Goal: Task Accomplishment & Management: Manage account settings

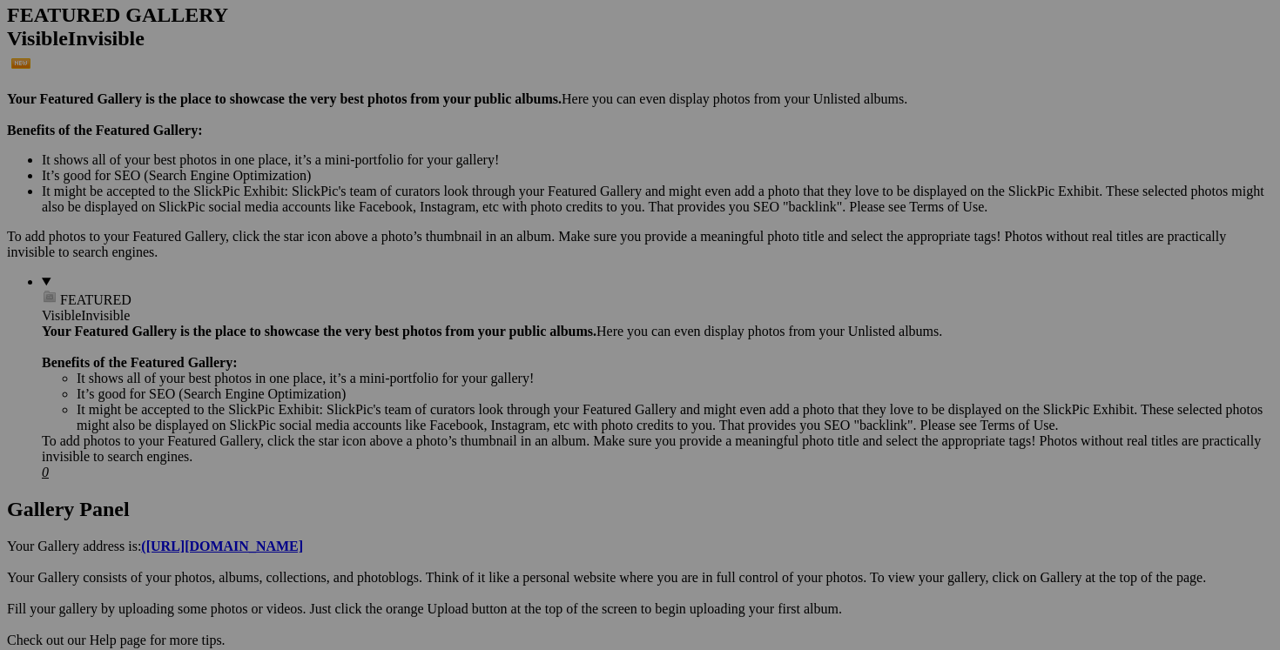
scroll to position [451, 0]
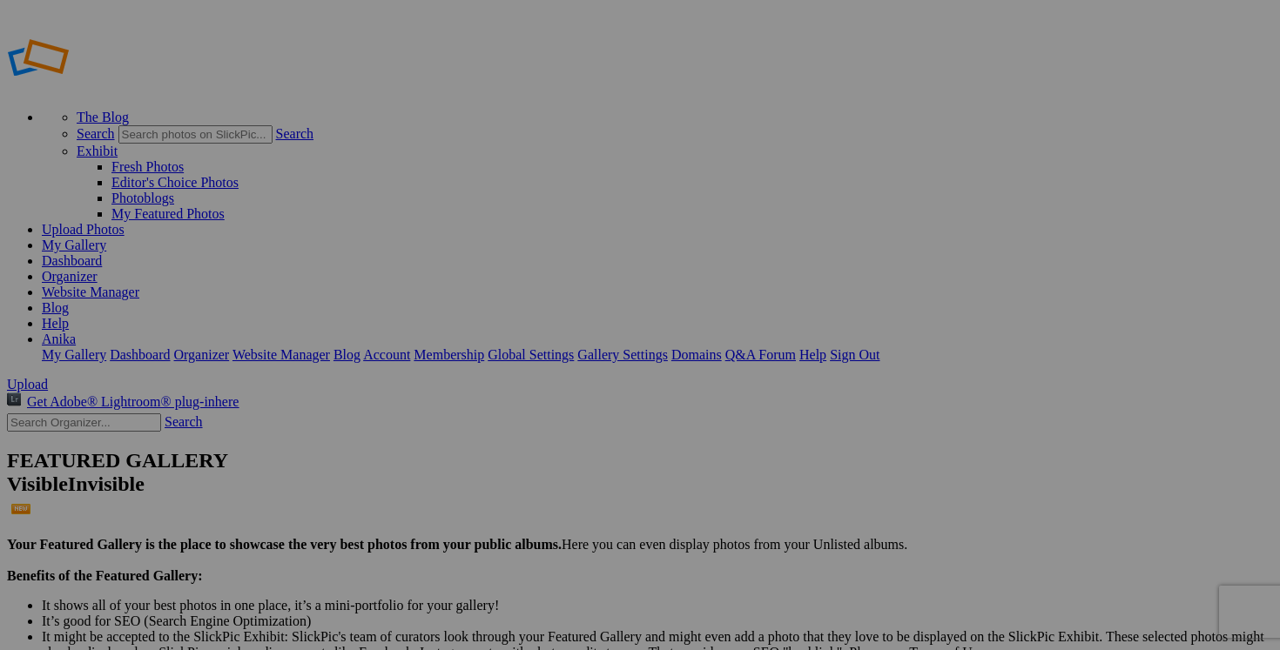
type input "2025/2026 AUTOMNE HIVER"
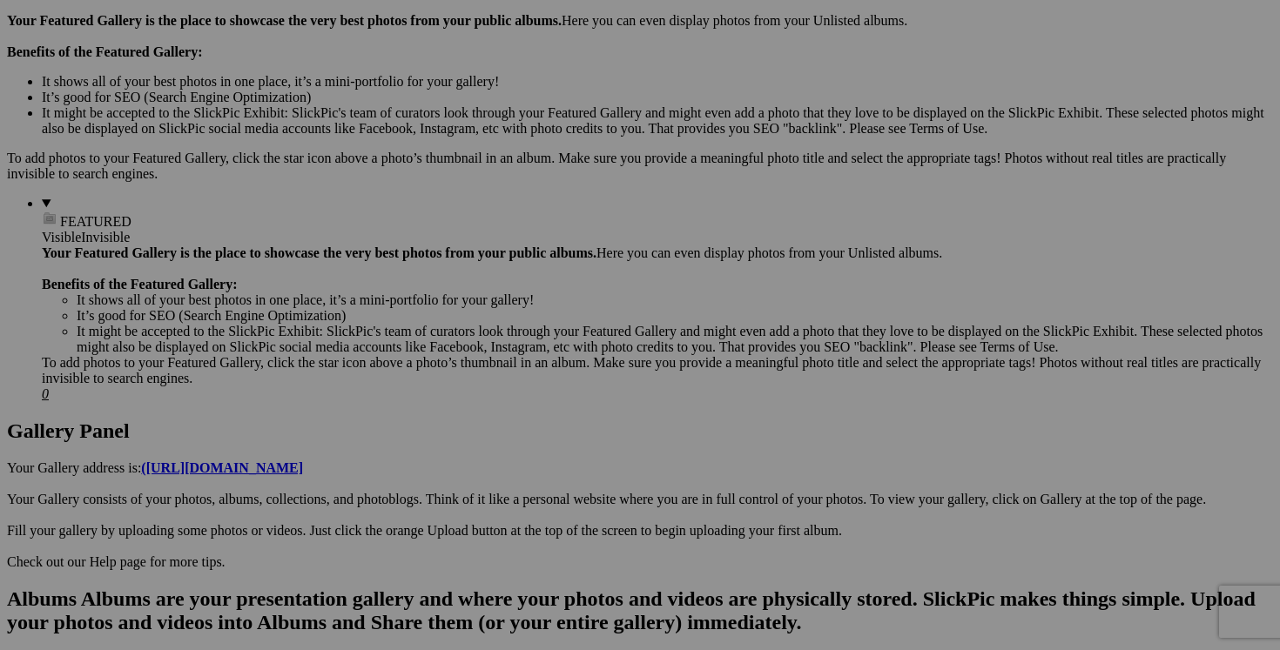
scroll to position [529, 0]
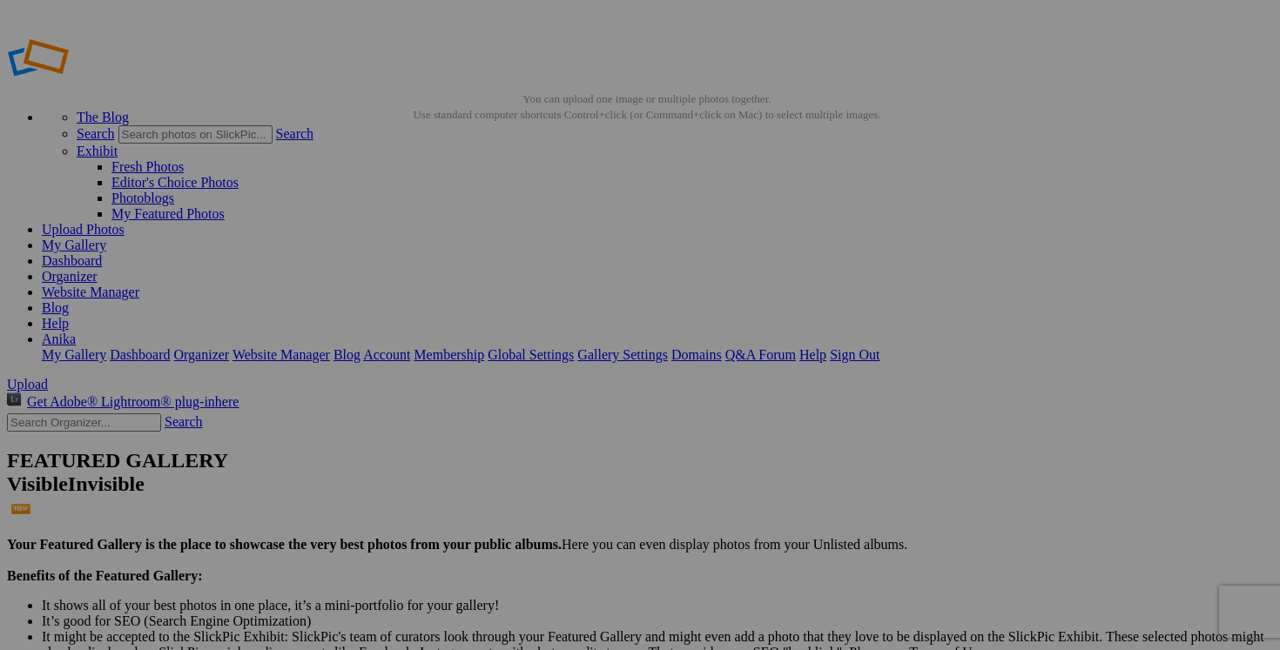
drag, startPoint x: 773, startPoint y: 256, endPoint x: 440, endPoint y: 434, distance: 377.9
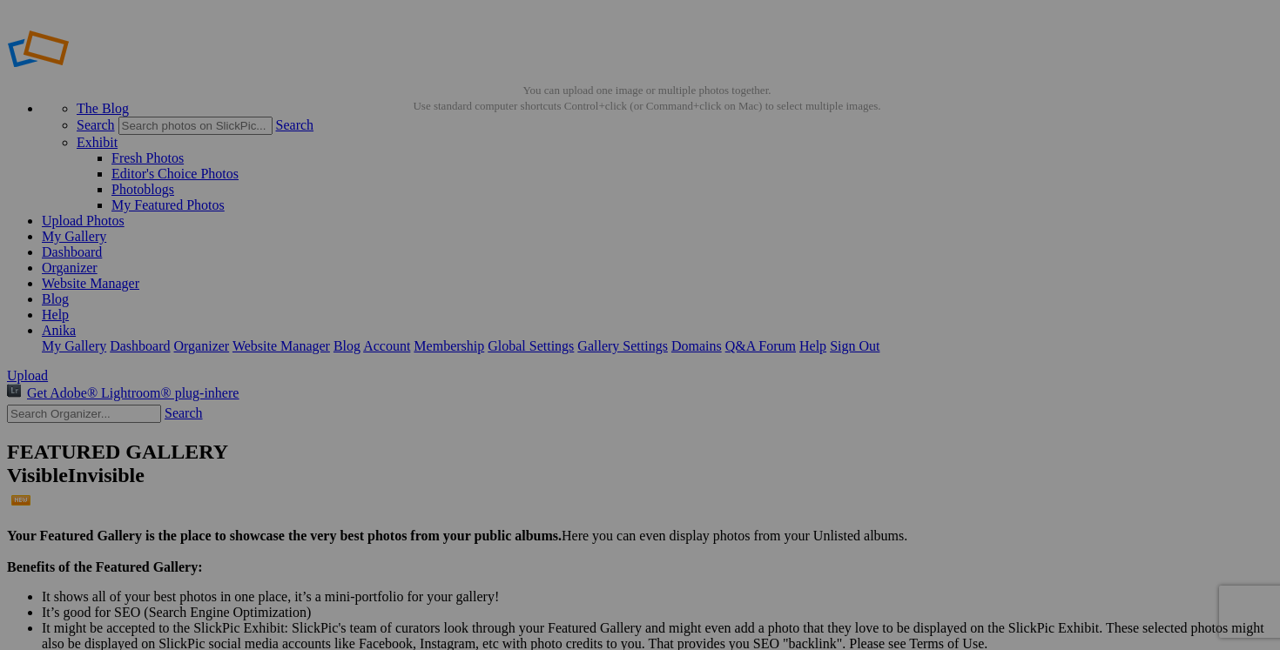
scroll to position [13, 0]
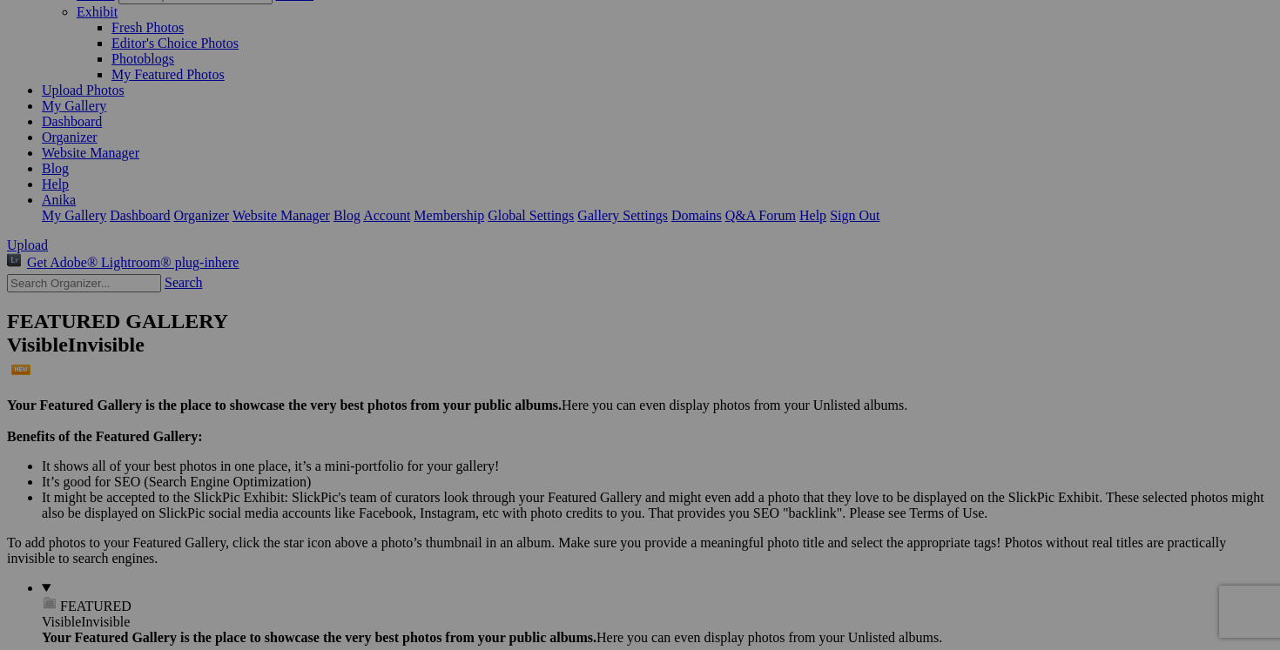
scroll to position [57, 0]
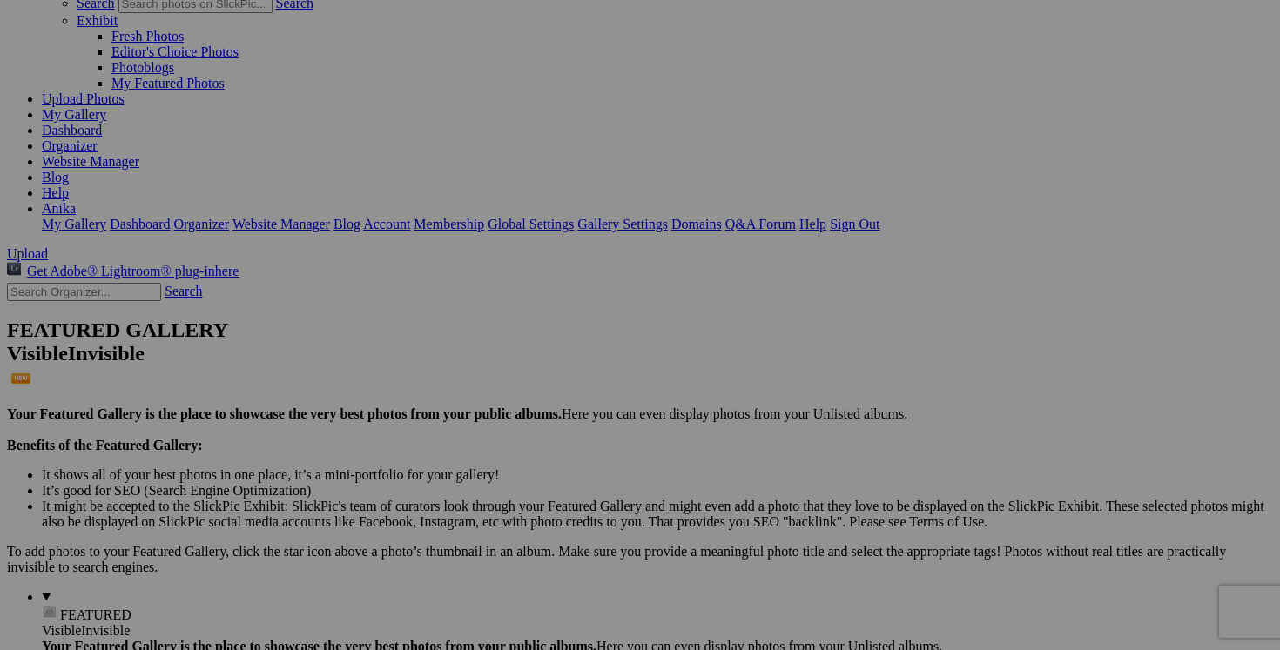
scroll to position [121, 0]
